Goal: Find specific page/section: Find specific page/section

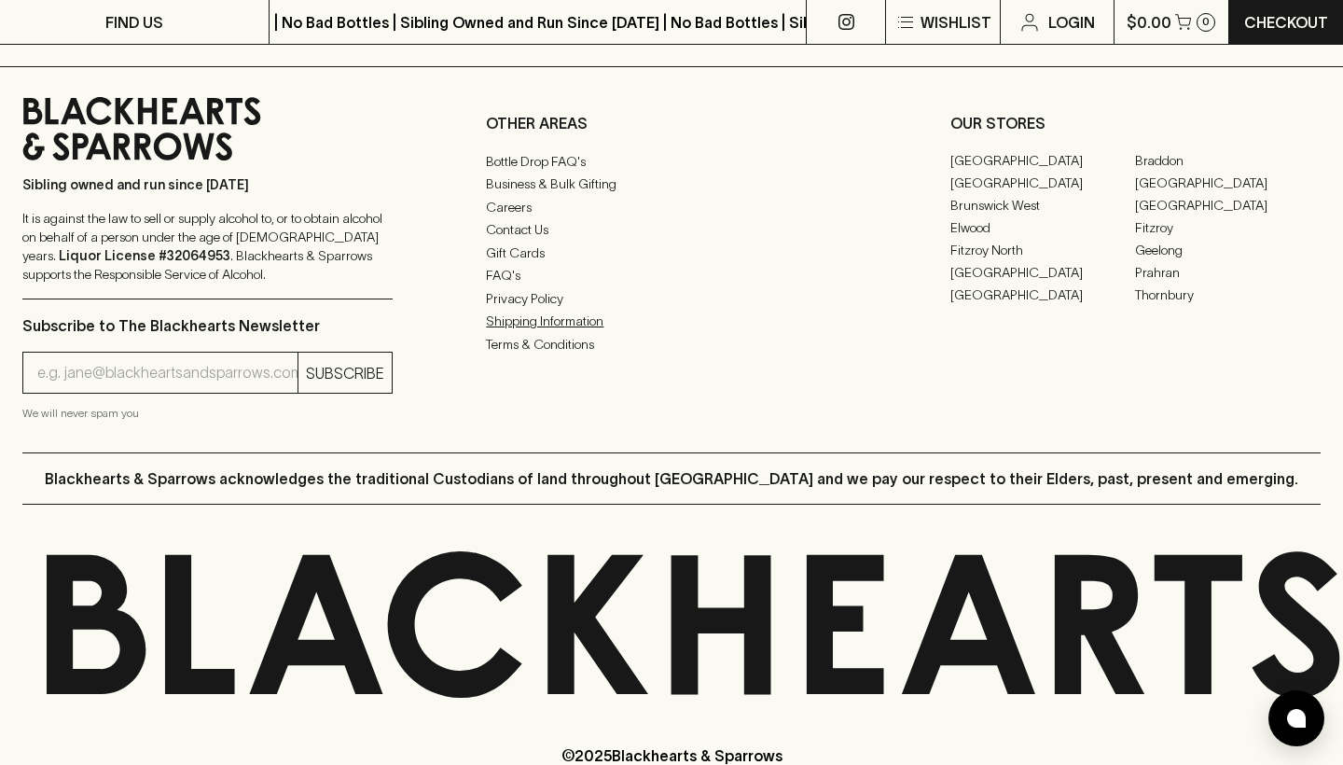
scroll to position [4704, 0]
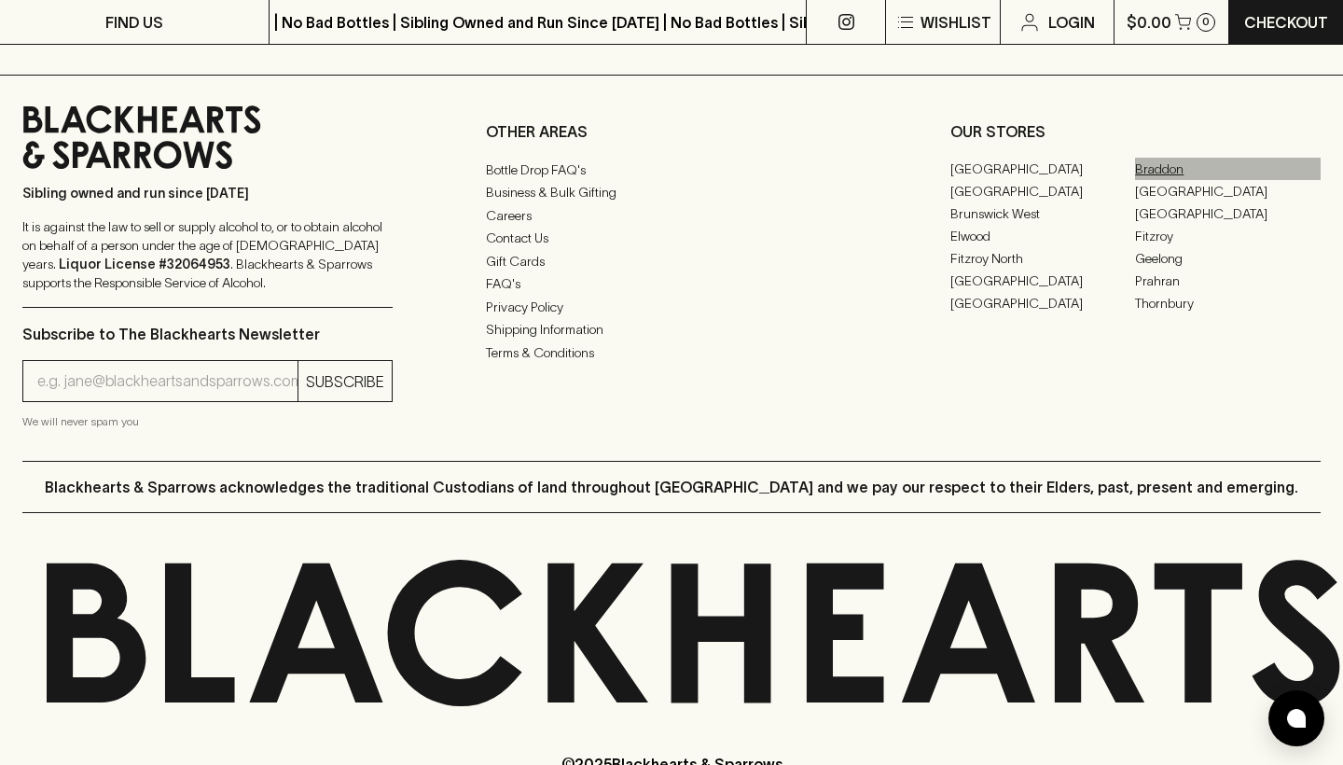
click at [1180, 165] on link "Braddon" at bounding box center [1228, 169] width 186 height 22
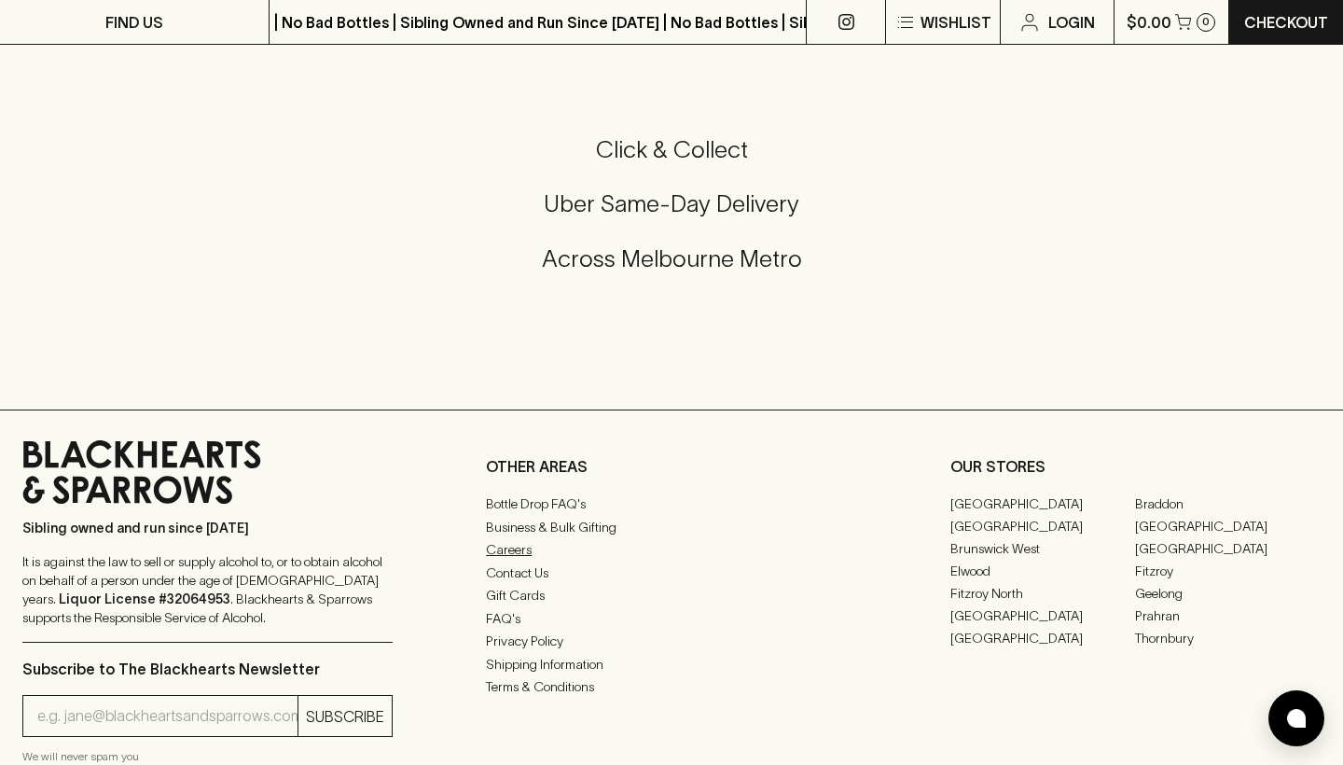
scroll to position [649, 0]
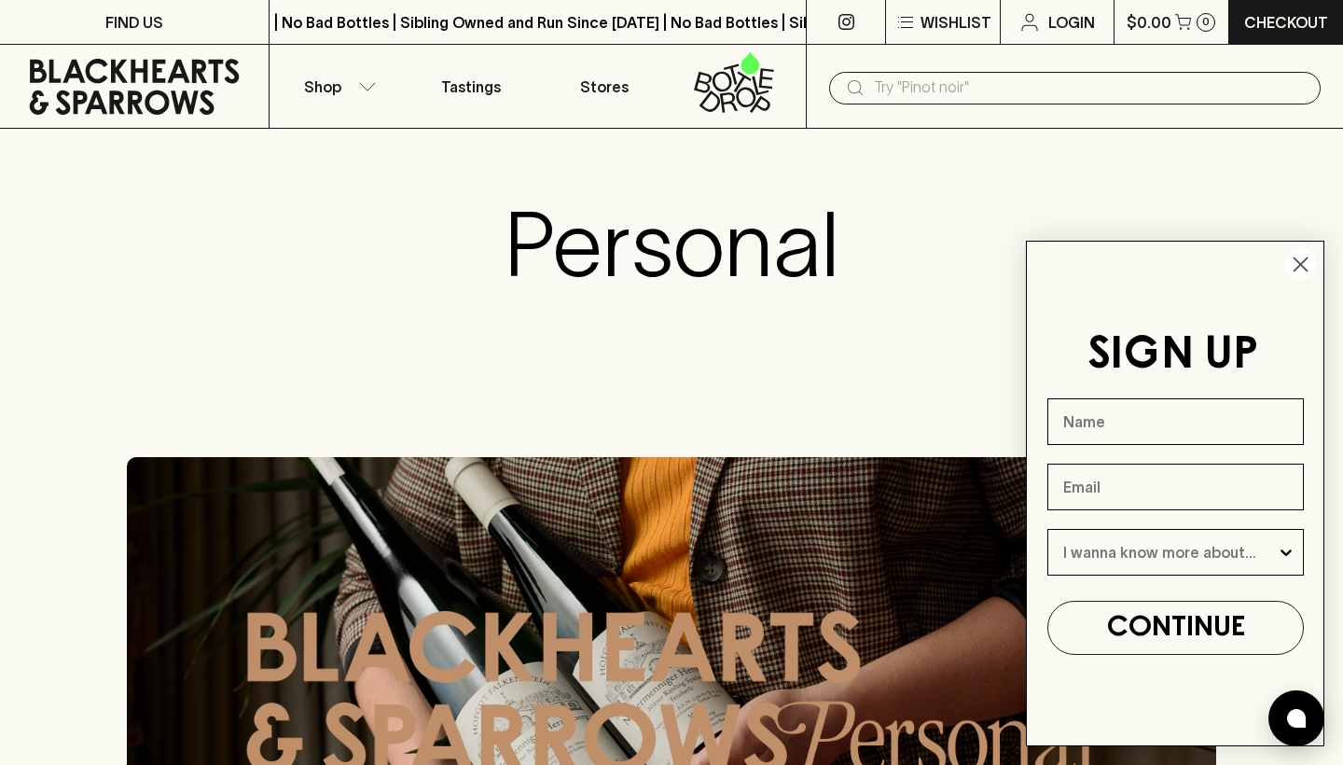
click at [1296, 249] on circle "Close dialog" at bounding box center [1300, 264] width 31 height 31
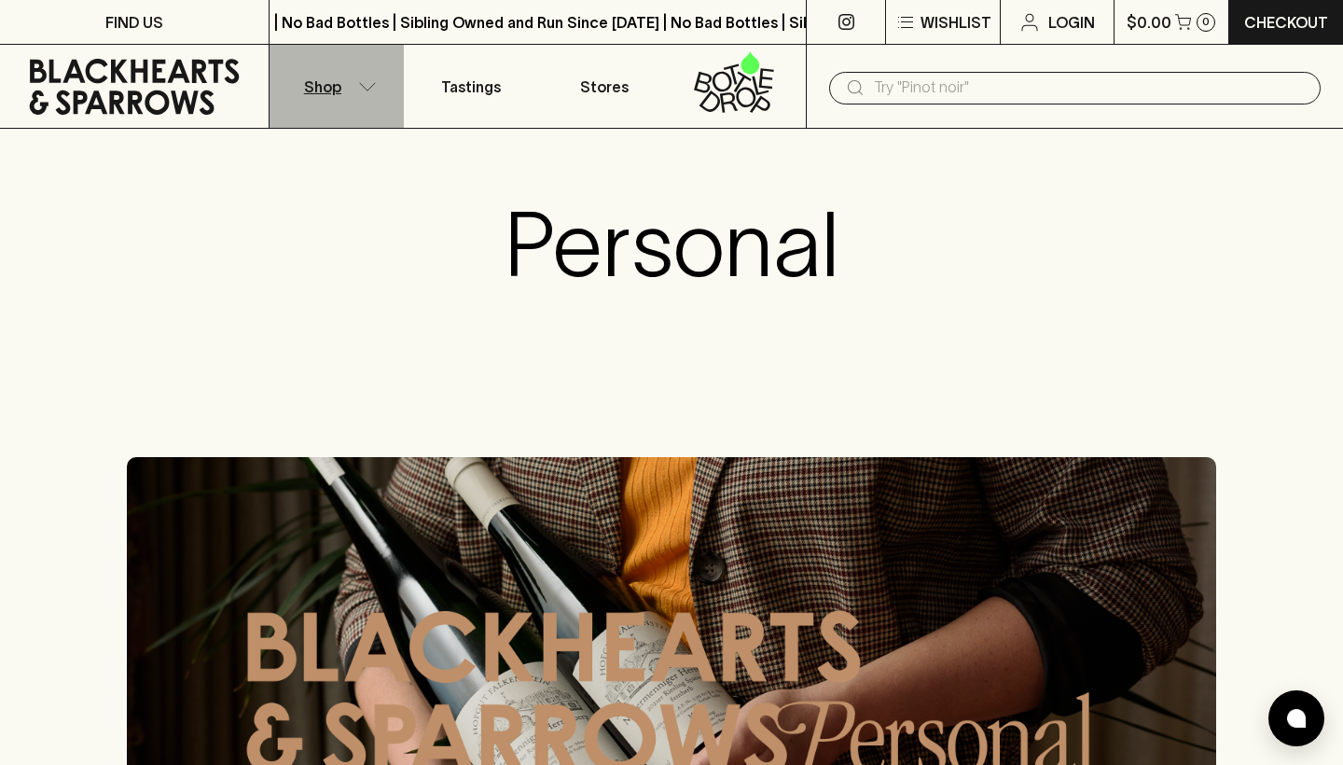
click at [367, 90] on icon "button" at bounding box center [368, 85] width 16 height 7
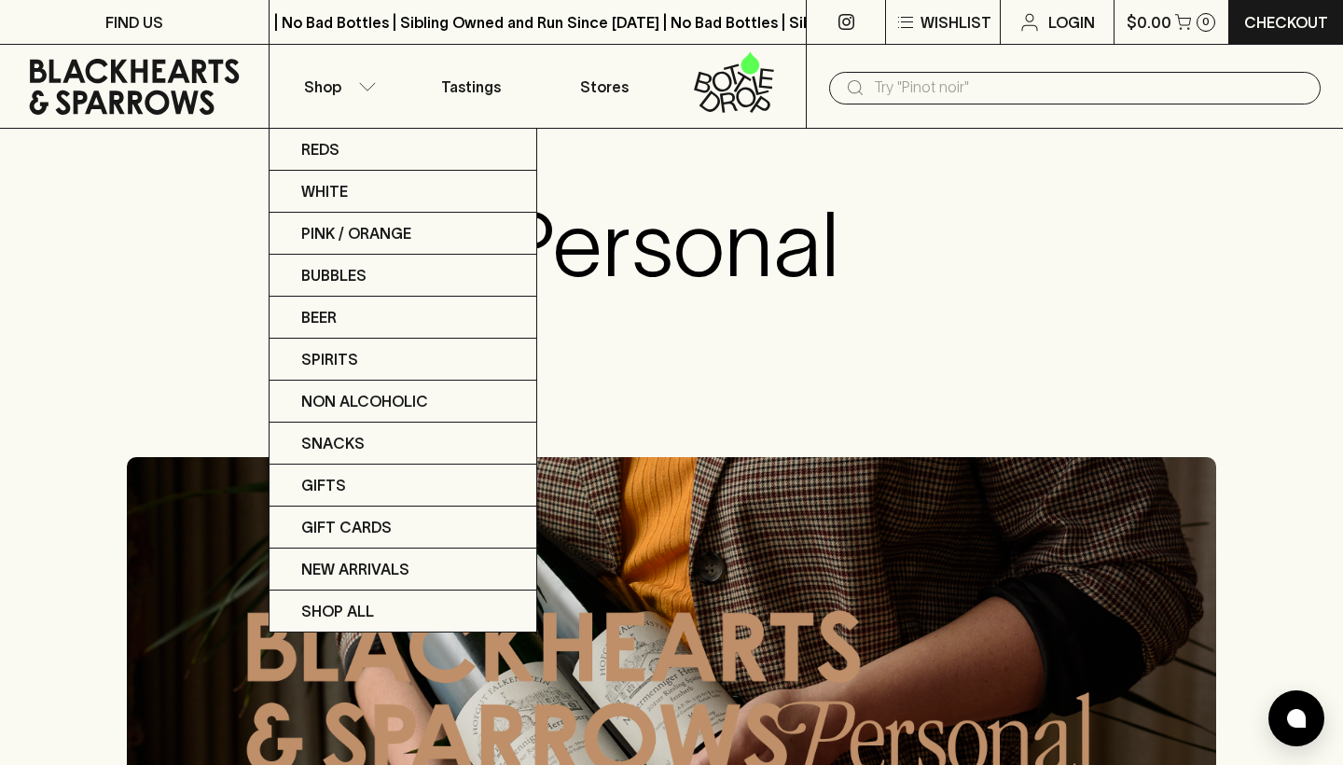
click at [167, 297] on div at bounding box center [671, 382] width 1343 height 765
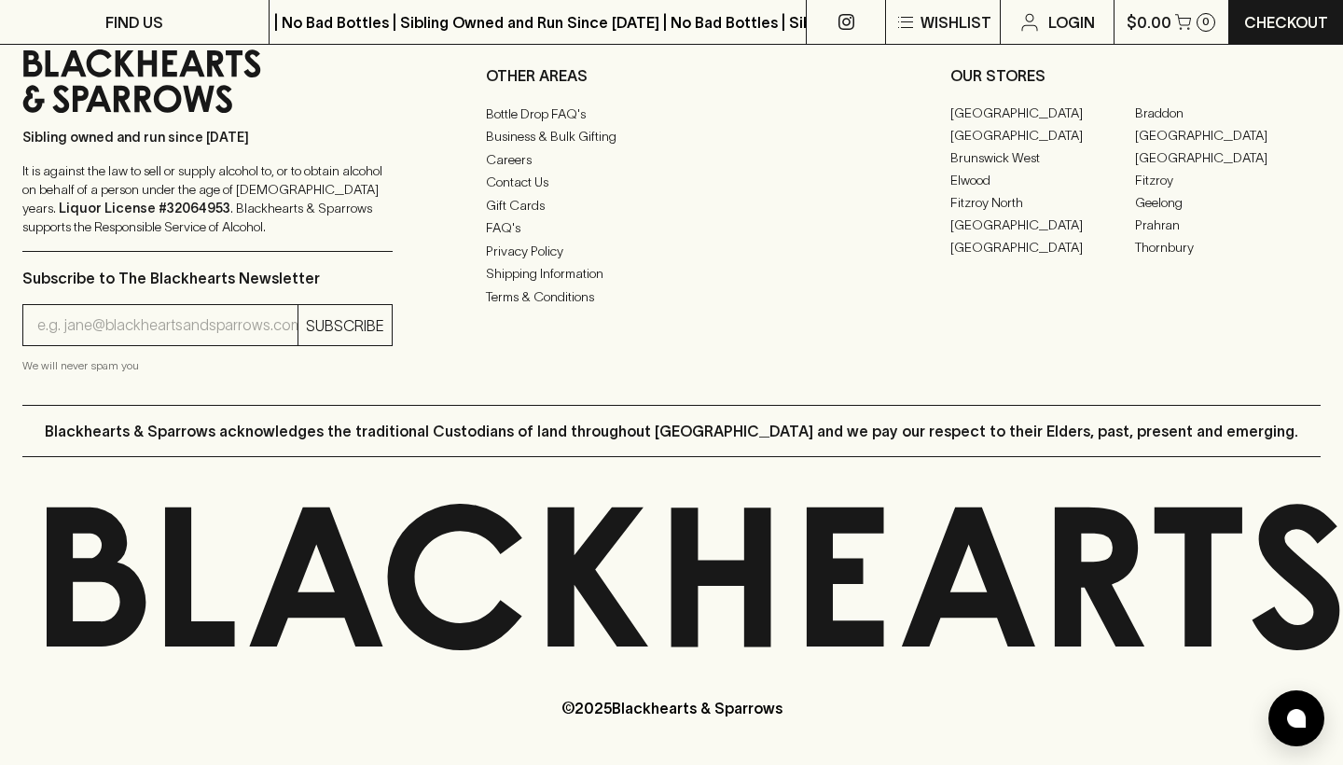
scroll to position [1858, 0]
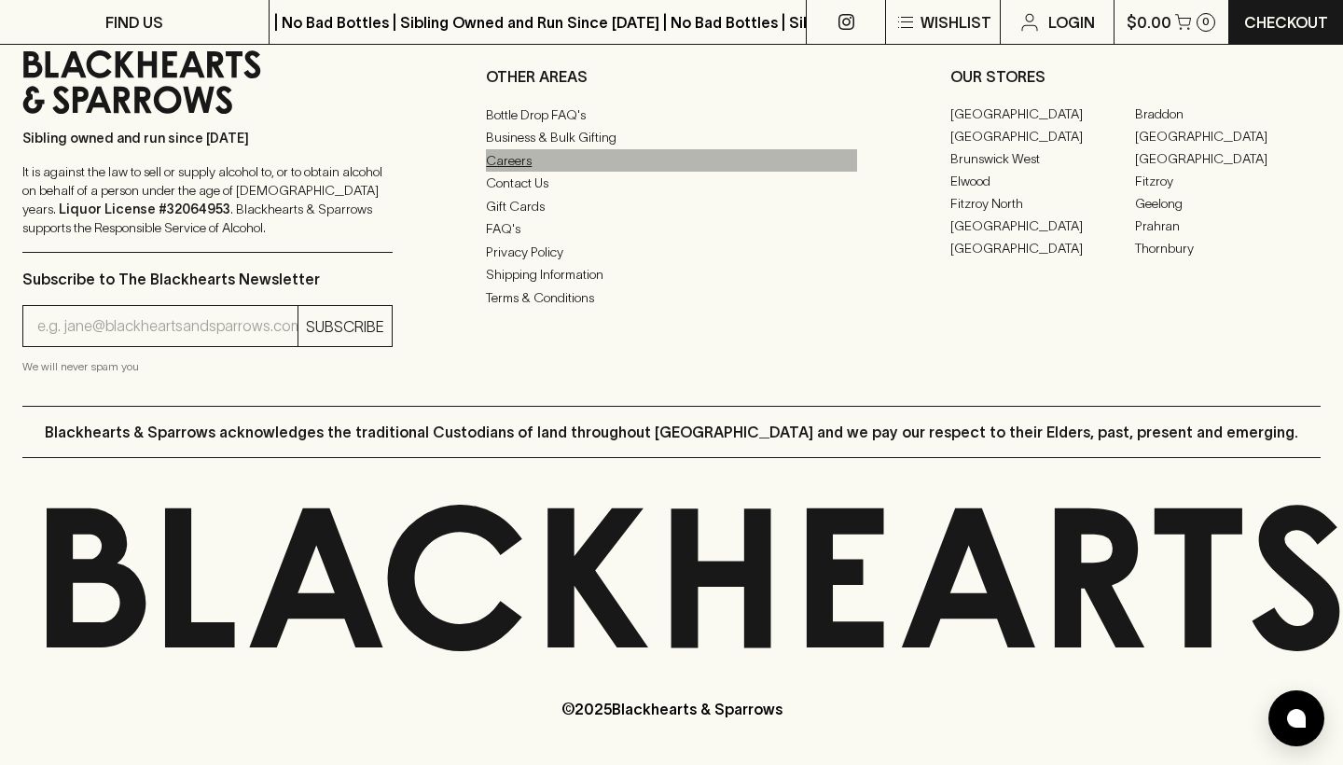
click at [546, 164] on link "Careers" at bounding box center [671, 160] width 370 height 22
